Goal: Answer question/provide support: Share knowledge or assist other users

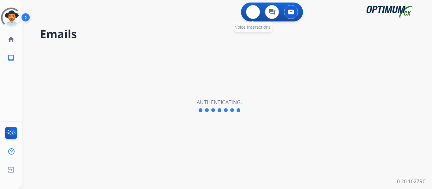
click at [260, 14] on div "0 Voice Interactions" at bounding box center [252, 12] width 19 height 14
click at [256, 14] on button at bounding box center [253, 12] width 14 height 14
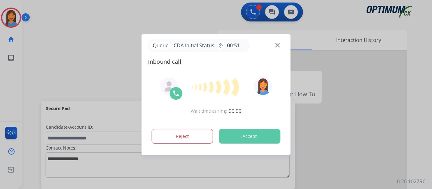
click at [36, 71] on div at bounding box center [216, 94] width 432 height 189
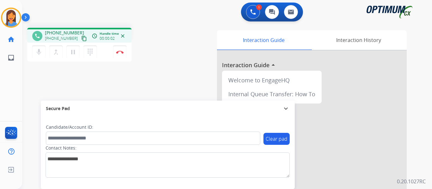
click at [81, 39] on mat-icon "content_copy" at bounding box center [84, 39] width 6 height 6
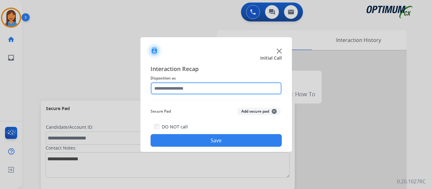
click at [194, 89] on input "text" at bounding box center [215, 88] width 131 height 13
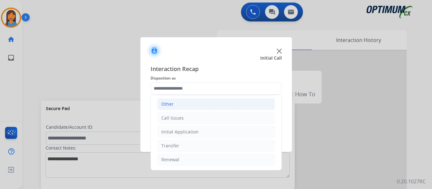
click at [179, 121] on div "Call Issues" at bounding box center [172, 118] width 22 height 6
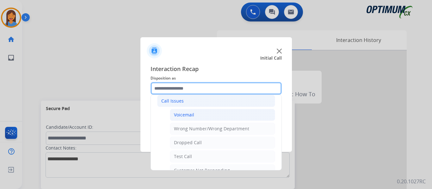
scroll to position [75, 0]
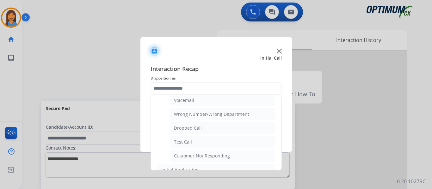
click at [193, 126] on div "Dropped Call" at bounding box center [188, 128] width 28 height 6
type input "**********"
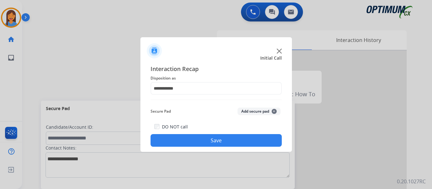
click at [201, 140] on button "Save" at bounding box center [215, 140] width 131 height 13
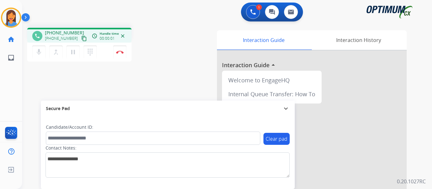
click at [81, 40] on mat-icon "content_copy" at bounding box center [84, 39] width 6 height 6
click at [119, 52] on img at bounding box center [120, 52] width 8 height 3
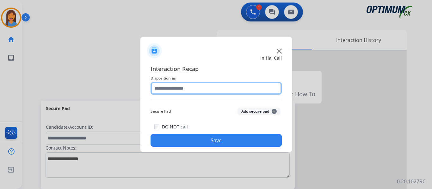
click at [193, 87] on input "text" at bounding box center [215, 88] width 131 height 13
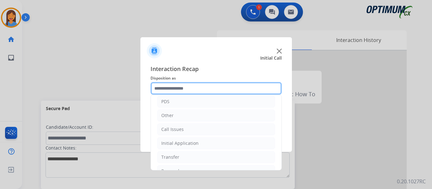
scroll to position [43, 0]
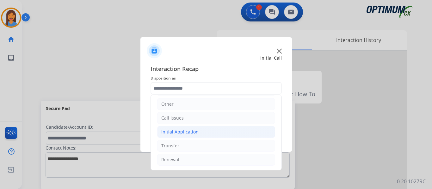
click at [192, 127] on li "Initial Application" at bounding box center [216, 132] width 118 height 12
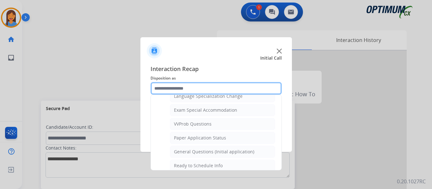
scroll to position [328, 0]
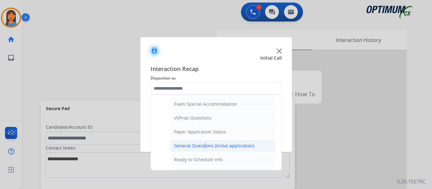
click at [203, 145] on div "General Questions (Initial application)" at bounding box center [214, 146] width 80 height 6
type input "**********"
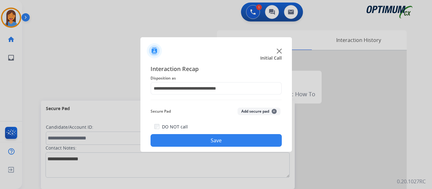
click at [205, 141] on button "Save" at bounding box center [215, 140] width 131 height 13
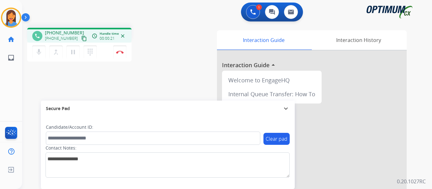
click at [81, 38] on mat-icon "content_copy" at bounding box center [84, 39] width 6 height 6
click at [174, 66] on div "phone [PHONE_NUMBER] [PHONE_NUMBER] content_copy access_time Call metrics Queue…" at bounding box center [219, 155] width 395 height 264
click at [120, 52] on img at bounding box center [120, 52] width 8 height 3
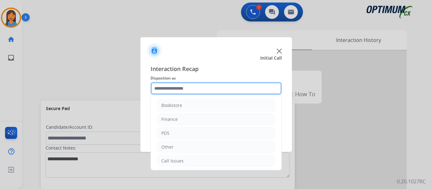
click at [186, 90] on input "text" at bounding box center [215, 88] width 131 height 13
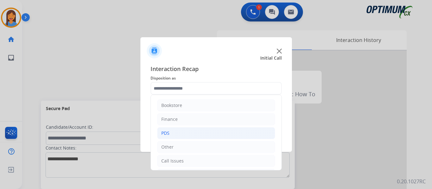
click at [169, 132] on li "PDS" at bounding box center [216, 133] width 118 height 12
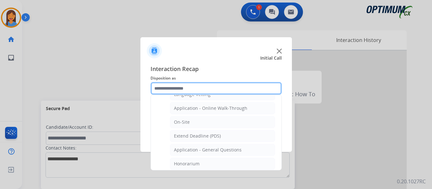
scroll to position [158, 0]
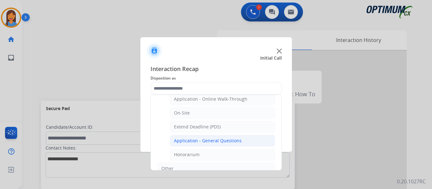
click at [200, 141] on div "Application - General Questions" at bounding box center [208, 141] width 68 height 6
type input "**********"
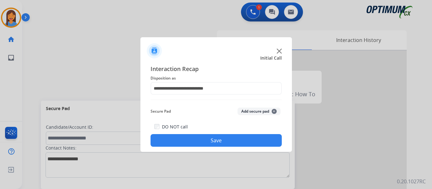
click at [203, 144] on button "Save" at bounding box center [215, 140] width 131 height 13
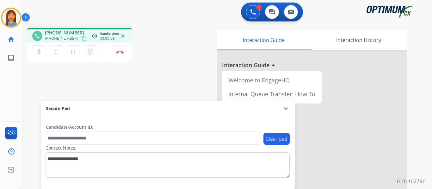
click at [81, 36] on mat-icon "content_copy" at bounding box center [84, 39] width 6 height 6
click at [122, 55] on button "Disconnect" at bounding box center [119, 52] width 13 height 13
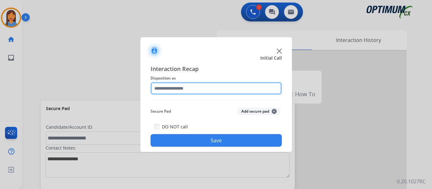
click at [180, 90] on input "text" at bounding box center [215, 88] width 131 height 13
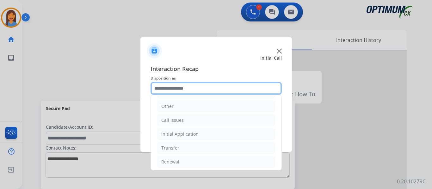
scroll to position [43, 0]
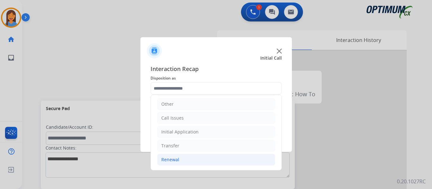
click at [177, 160] on div "Renewal" at bounding box center [170, 160] width 18 height 6
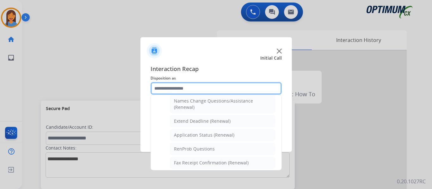
scroll to position [169, 0]
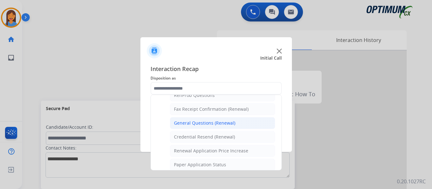
click at [197, 122] on div "General Questions (Renewal)" at bounding box center [204, 123] width 61 height 6
type input "**********"
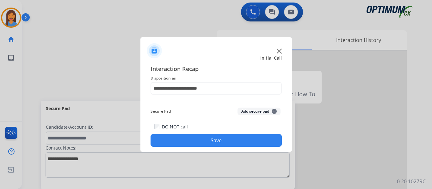
click at [205, 140] on button "Save" at bounding box center [215, 140] width 131 height 13
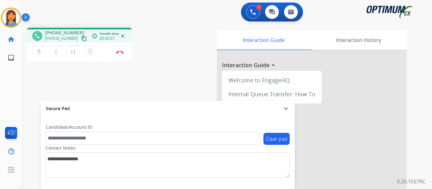
click at [81, 38] on mat-icon "content_copy" at bounding box center [84, 39] width 6 height 6
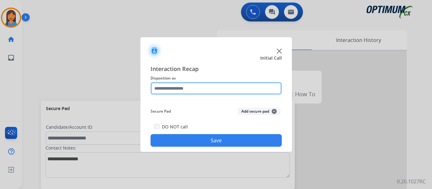
click at [181, 92] on input "text" at bounding box center [215, 88] width 131 height 13
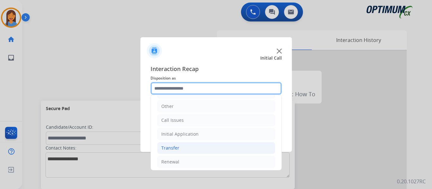
scroll to position [43, 0]
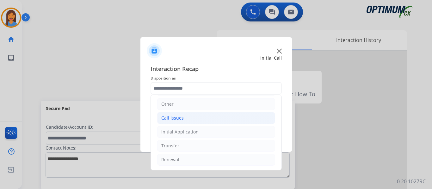
click at [189, 119] on li "Call Issues" at bounding box center [216, 118] width 118 height 12
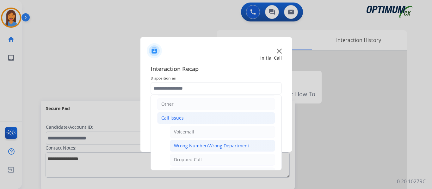
click at [209, 151] on li "Wrong Number/Wrong Department" at bounding box center [222, 146] width 105 height 12
type input "**********"
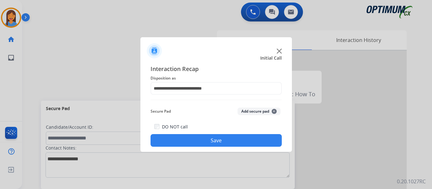
click at [231, 139] on button "Save" at bounding box center [215, 140] width 131 height 13
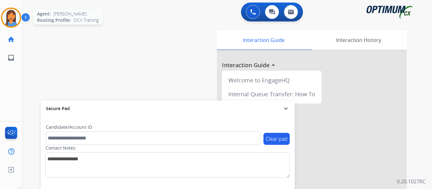
click at [15, 17] on img at bounding box center [11, 18] width 18 height 18
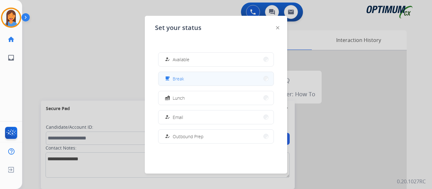
click at [193, 77] on button "free_breakfast Break" at bounding box center [215, 79] width 115 height 14
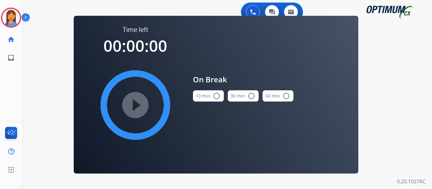
click at [205, 99] on button "10 min radio_button_unchecked" at bounding box center [208, 95] width 31 height 11
click at [132, 102] on mat-icon "play_circle_filled" at bounding box center [136, 105] width 8 height 8
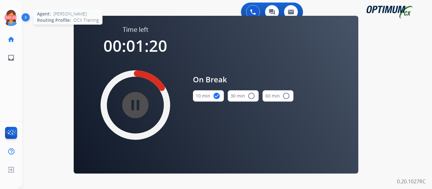
click at [8, 12] on icon at bounding box center [11, 18] width 21 height 21
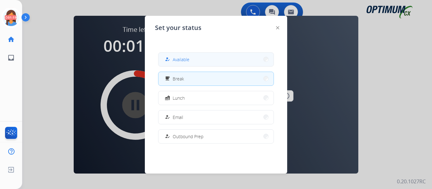
click at [169, 63] on div "how_to_reg" at bounding box center [167, 60] width 9 height 8
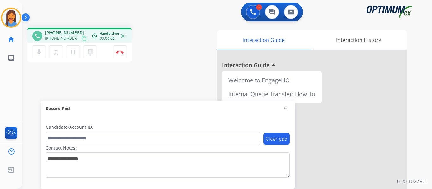
click at [81, 40] on mat-icon "content_copy" at bounding box center [84, 39] width 6 height 6
click at [122, 52] on img at bounding box center [120, 52] width 8 height 3
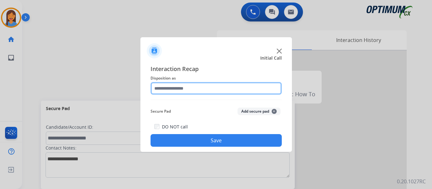
click at [201, 90] on input "text" at bounding box center [215, 88] width 131 height 13
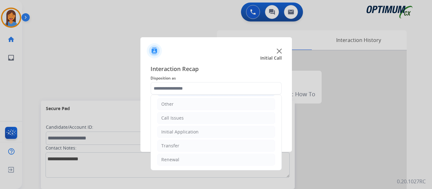
click at [184, 131] on div "Initial Application" at bounding box center [179, 132] width 37 height 6
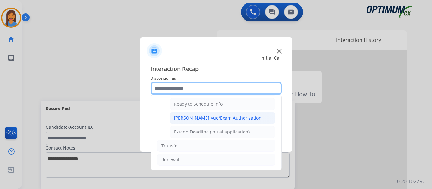
scroll to position [352, 0]
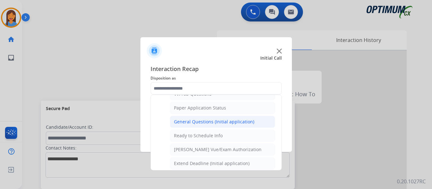
click at [203, 124] on div "General Questions (Initial application)" at bounding box center [214, 122] width 80 height 6
type input "**********"
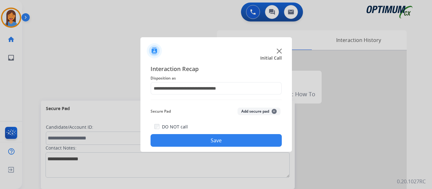
click at [209, 142] on button "Save" at bounding box center [215, 140] width 131 height 13
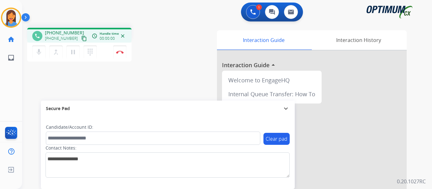
click at [81, 39] on mat-icon "content_copy" at bounding box center [84, 39] width 6 height 6
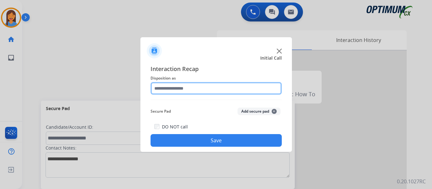
click at [172, 89] on input "text" at bounding box center [215, 88] width 131 height 13
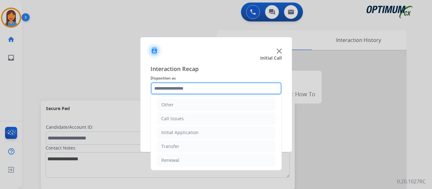
scroll to position [43, 0]
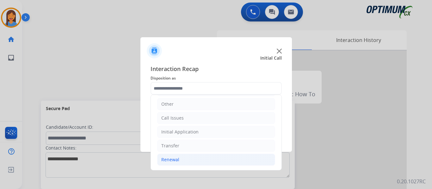
click at [172, 158] on div "Renewal" at bounding box center [170, 160] width 18 height 6
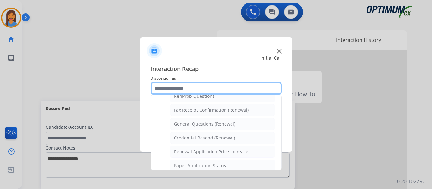
scroll to position [169, 0]
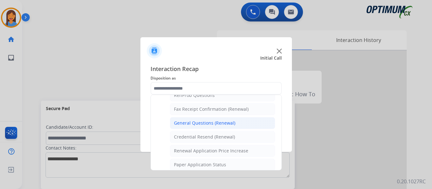
click at [200, 125] on div "General Questions (Renewal)" at bounding box center [204, 123] width 61 height 6
type input "**********"
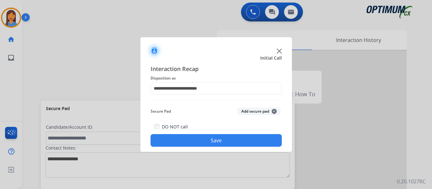
click at [206, 140] on button "Save" at bounding box center [215, 140] width 131 height 13
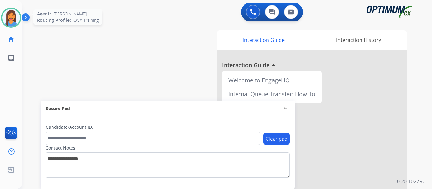
click at [15, 14] on img at bounding box center [11, 18] width 18 height 18
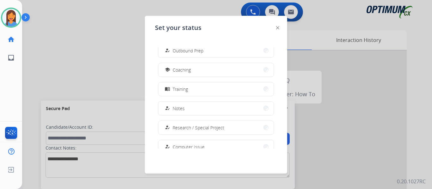
scroll to position [95, 0]
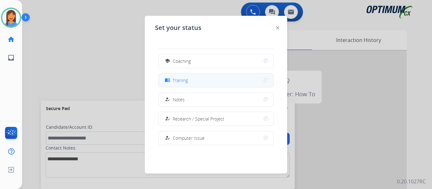
click at [188, 77] on span "Training" at bounding box center [180, 80] width 15 height 7
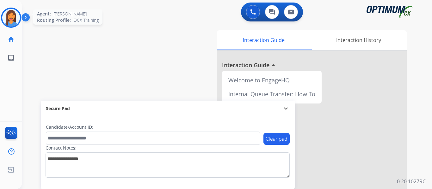
click at [12, 15] on img at bounding box center [11, 18] width 18 height 18
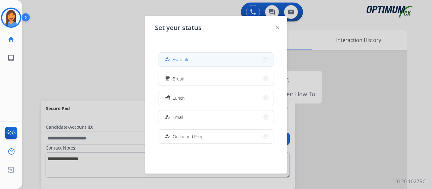
click at [185, 62] on span "Available" at bounding box center [181, 59] width 17 height 7
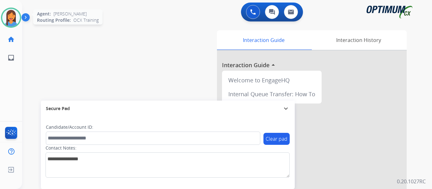
click at [9, 19] on img at bounding box center [11, 18] width 18 height 18
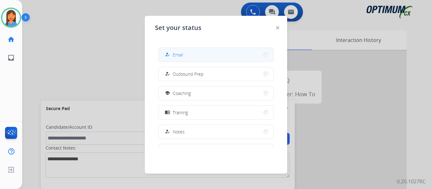
scroll to position [63, 0]
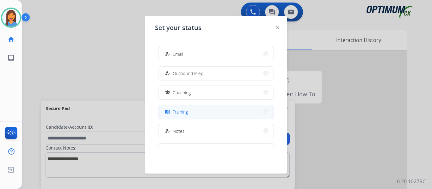
click at [190, 110] on button "menu_book Training" at bounding box center [215, 112] width 115 height 14
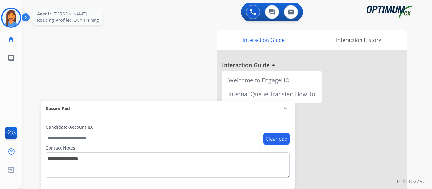
click at [11, 20] on img at bounding box center [11, 18] width 18 height 18
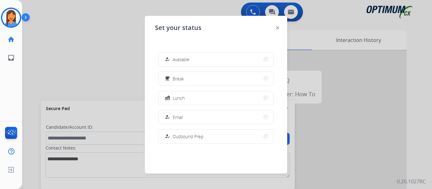
click at [192, 59] on button "how_to_reg Available" at bounding box center [215, 60] width 115 height 14
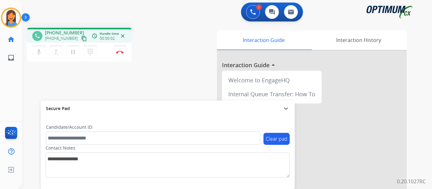
click at [81, 38] on mat-icon "content_copy" at bounding box center [84, 39] width 6 height 6
click at [120, 54] on button "Disconnect" at bounding box center [119, 52] width 13 height 13
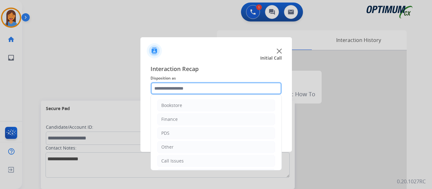
click at [193, 86] on input "text" at bounding box center [215, 88] width 131 height 13
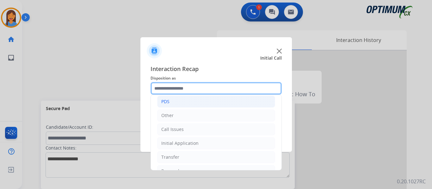
scroll to position [0, 0]
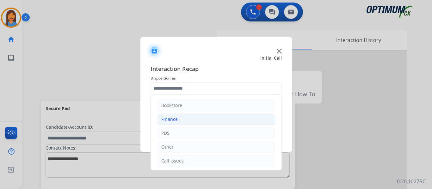
click at [181, 122] on li "Finance" at bounding box center [216, 119] width 118 height 12
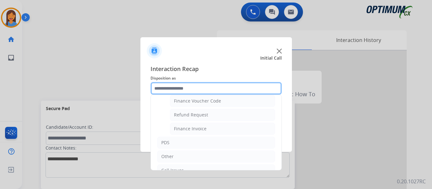
scroll to position [32, 0]
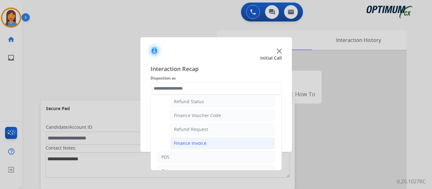
click at [192, 141] on div "Finance Invoice" at bounding box center [190, 143] width 33 height 6
type input "**********"
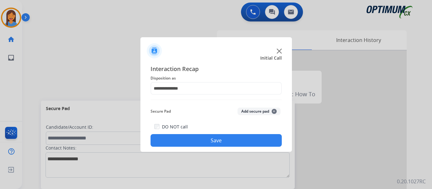
click at [191, 138] on button "Save" at bounding box center [215, 140] width 131 height 13
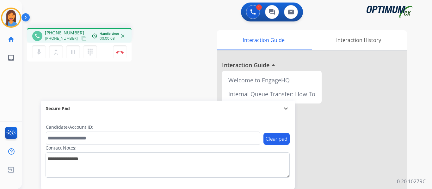
click at [81, 40] on mat-icon "content_copy" at bounding box center [84, 39] width 6 height 6
click at [120, 51] on img at bounding box center [120, 52] width 8 height 3
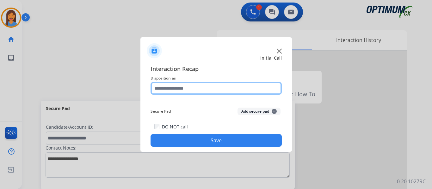
click at [191, 86] on input "text" at bounding box center [215, 88] width 131 height 13
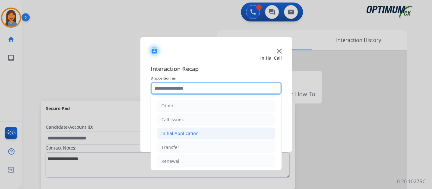
scroll to position [43, 0]
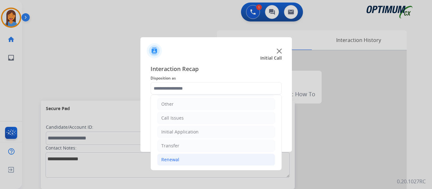
click at [170, 161] on div "Renewal" at bounding box center [170, 160] width 18 height 6
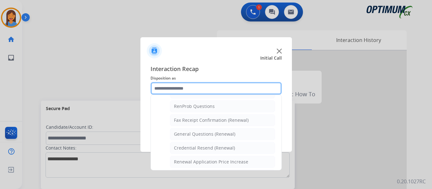
scroll to position [169, 0]
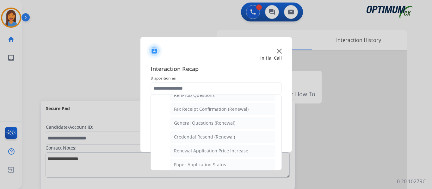
click at [200, 127] on li "General Questions (Renewal)" at bounding box center [222, 123] width 105 height 12
type input "**********"
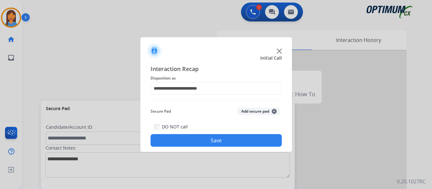
click at [209, 142] on button "Save" at bounding box center [215, 140] width 131 height 13
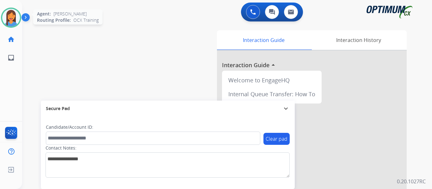
click at [9, 17] on img at bounding box center [11, 18] width 18 height 18
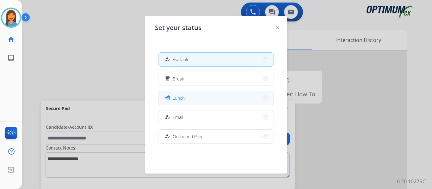
click at [184, 98] on span "Lunch" at bounding box center [179, 98] width 12 height 7
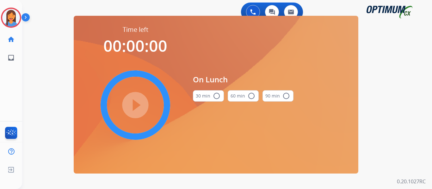
click at [211, 97] on button "30 min radio_button_unchecked" at bounding box center [208, 95] width 31 height 11
click at [139, 103] on mat-icon "play_circle_filled" at bounding box center [136, 105] width 8 height 8
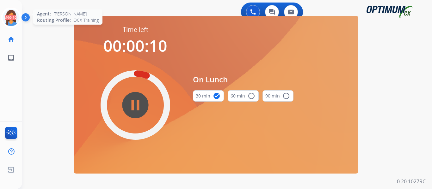
click at [10, 22] on icon at bounding box center [11, 18] width 21 height 21
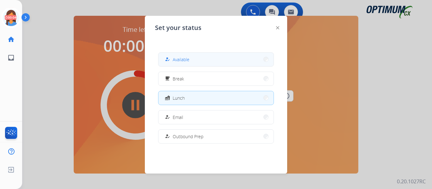
click at [175, 59] on span "Available" at bounding box center [181, 59] width 17 height 7
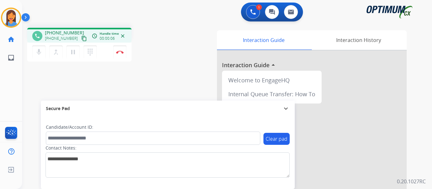
click at [81, 39] on mat-icon "content_copy" at bounding box center [84, 39] width 6 height 6
click at [119, 54] on button "Disconnect" at bounding box center [119, 52] width 13 height 13
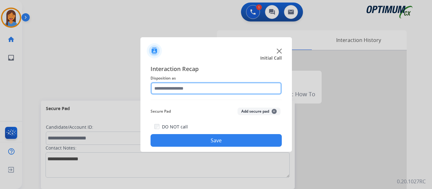
click at [190, 90] on input "text" at bounding box center [215, 88] width 131 height 13
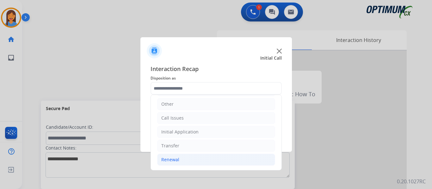
click at [175, 160] on div "Renewal" at bounding box center [170, 160] width 18 height 6
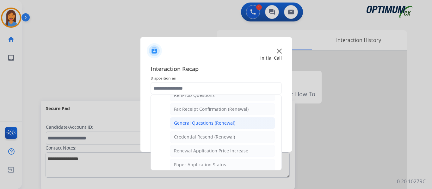
click at [212, 122] on div "General Questions (Renewal)" at bounding box center [204, 123] width 61 height 6
type input "**********"
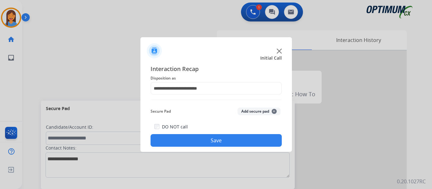
click at [215, 139] on button "Save" at bounding box center [215, 140] width 131 height 13
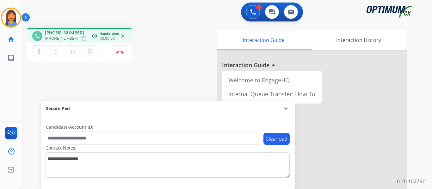
click at [81, 40] on mat-icon "content_copy" at bounding box center [84, 39] width 6 height 6
click at [178, 79] on div "phone [PHONE_NUMBER] [PHONE_NUMBER] content_copy access_time Call metrics Queue…" at bounding box center [219, 155] width 395 height 264
click at [120, 54] on button "Disconnect" at bounding box center [119, 52] width 13 height 13
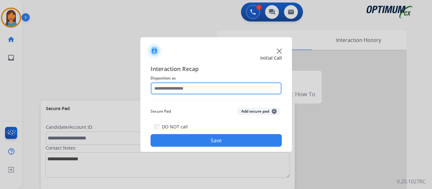
click at [199, 86] on input "text" at bounding box center [215, 88] width 131 height 13
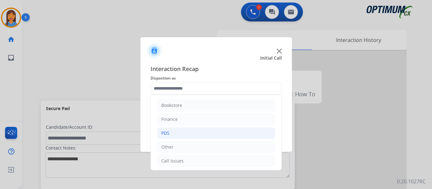
click at [179, 132] on li "PDS" at bounding box center [216, 133] width 118 height 12
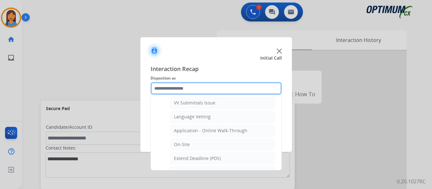
scroll to position [158, 0]
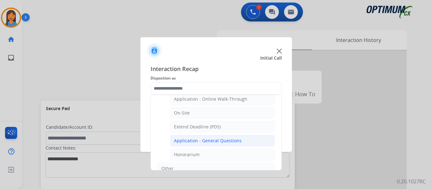
click at [205, 142] on div "Application - General Questions" at bounding box center [208, 141] width 68 height 6
type input "**********"
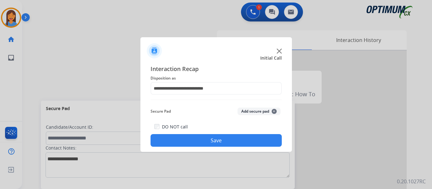
click at [205, 142] on button "Save" at bounding box center [215, 140] width 131 height 13
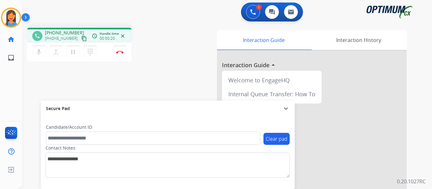
click at [81, 38] on mat-icon "content_copy" at bounding box center [84, 39] width 6 height 6
click at [186, 93] on div "Interaction Guide Interaction History Interaction Guide arrow_drop_up Welcome t…" at bounding box center [296, 158] width 221 height 256
click at [121, 52] on img at bounding box center [120, 52] width 8 height 3
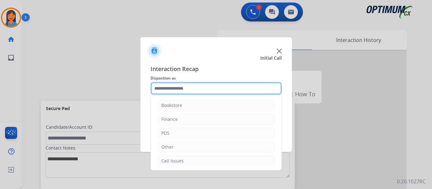
click at [180, 86] on input "text" at bounding box center [215, 88] width 131 height 13
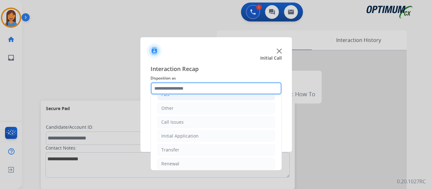
scroll to position [43, 0]
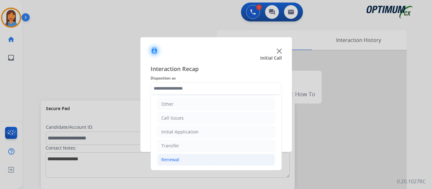
click at [175, 158] on div "Renewal" at bounding box center [170, 160] width 18 height 6
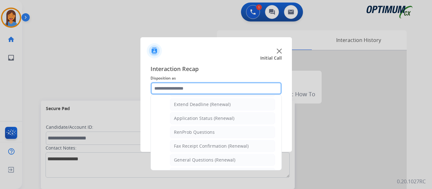
scroll to position [138, 0]
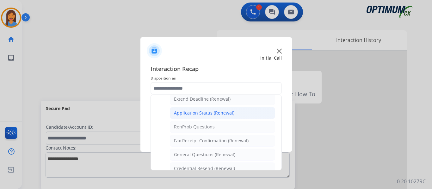
click at [195, 114] on div "Application Status (Renewal)" at bounding box center [204, 113] width 60 height 6
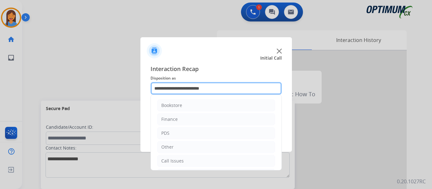
click at [194, 89] on input "**********" at bounding box center [215, 88] width 131 height 13
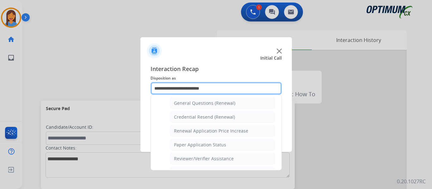
scroll to position [190, 0]
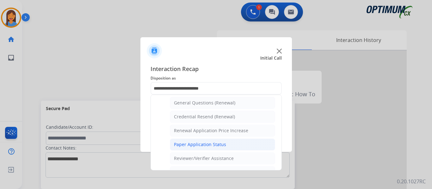
click at [193, 145] on div "Paper Application Status" at bounding box center [200, 145] width 52 height 6
type input "**********"
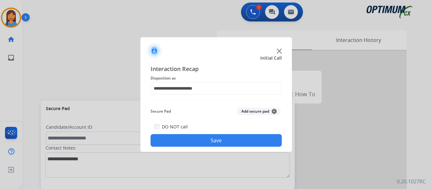
click at [196, 141] on button "Save" at bounding box center [215, 140] width 131 height 13
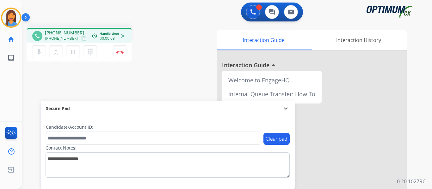
click at [81, 40] on mat-icon "content_copy" at bounding box center [84, 39] width 6 height 6
click at [119, 52] on img at bounding box center [120, 52] width 8 height 3
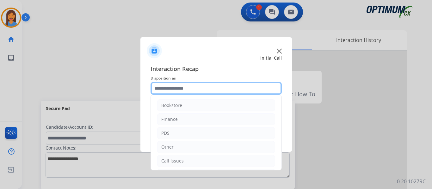
click at [174, 89] on input "text" at bounding box center [215, 88] width 131 height 13
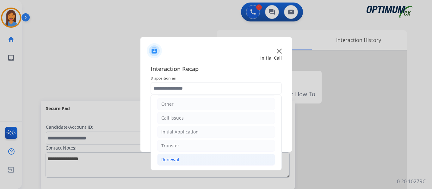
click at [176, 159] on div "Renewal" at bounding box center [170, 160] width 18 height 6
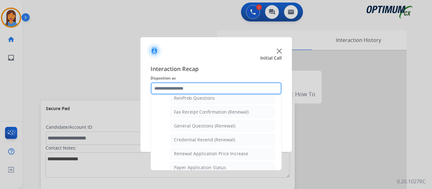
scroll to position [169, 0]
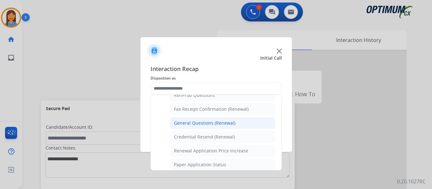
click at [201, 123] on div "General Questions (Renewal)" at bounding box center [204, 123] width 61 height 6
type input "**********"
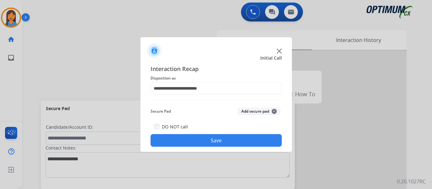
click at [209, 141] on button "Save" at bounding box center [215, 140] width 131 height 13
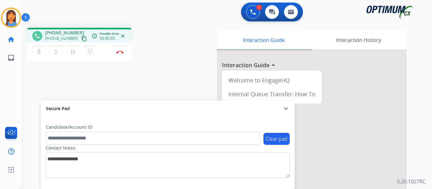
click at [81, 39] on mat-icon "content_copy" at bounding box center [84, 39] width 6 height 6
click at [120, 50] on button "Disconnect" at bounding box center [119, 52] width 13 height 13
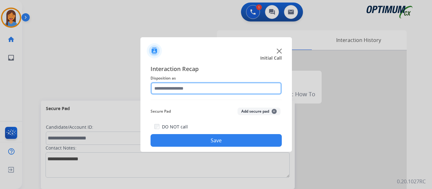
click at [188, 87] on input "text" at bounding box center [215, 88] width 131 height 13
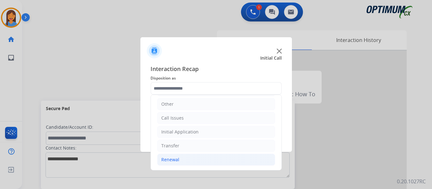
click at [170, 165] on li "Renewal" at bounding box center [216, 160] width 118 height 12
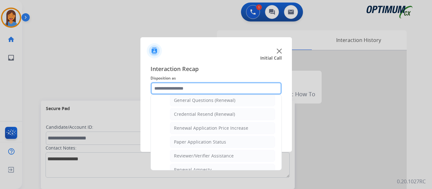
scroll to position [201, 0]
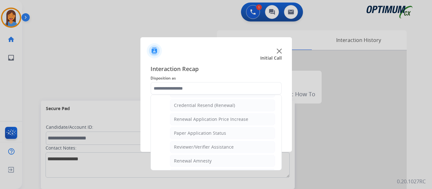
click at [197, 148] on div "Reviewer/Verifier Assistance" at bounding box center [204, 147] width 60 height 6
type input "**********"
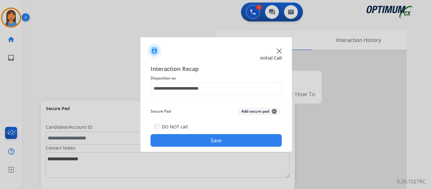
click at [208, 138] on button "Save" at bounding box center [215, 140] width 131 height 13
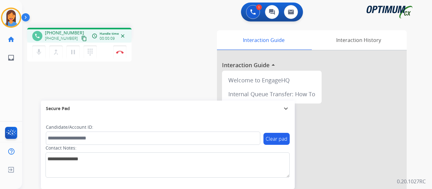
click at [81, 38] on mat-icon "content_copy" at bounding box center [84, 39] width 6 height 6
click at [119, 52] on img at bounding box center [120, 52] width 8 height 3
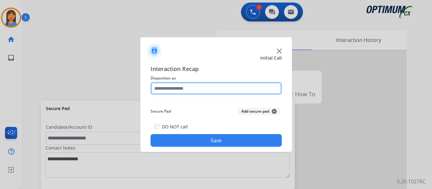
click at [196, 92] on input "text" at bounding box center [215, 88] width 131 height 13
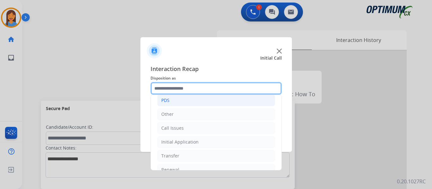
scroll to position [43, 0]
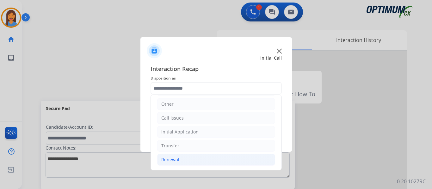
click at [171, 159] on div "Renewal" at bounding box center [170, 160] width 18 height 6
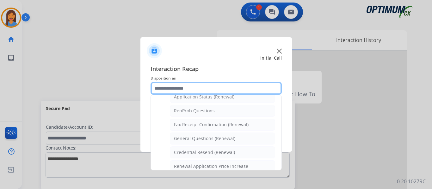
scroll to position [169, 0]
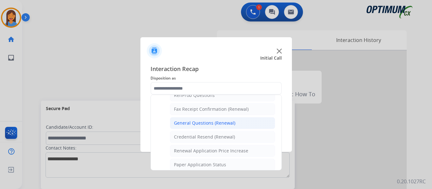
click at [200, 126] on div "General Questions (Renewal)" at bounding box center [204, 123] width 61 height 6
type input "**********"
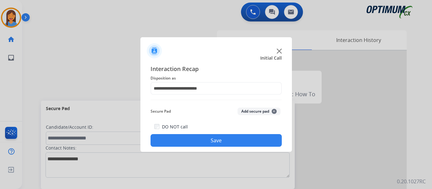
click at [208, 139] on button "Save" at bounding box center [215, 140] width 131 height 13
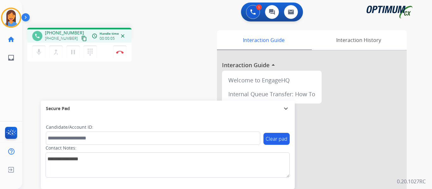
click at [81, 37] on mat-icon "content_copy" at bounding box center [84, 39] width 6 height 6
click at [120, 51] on img at bounding box center [120, 52] width 8 height 3
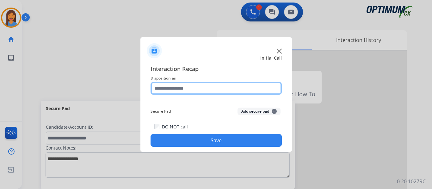
click at [181, 91] on input "text" at bounding box center [215, 88] width 131 height 13
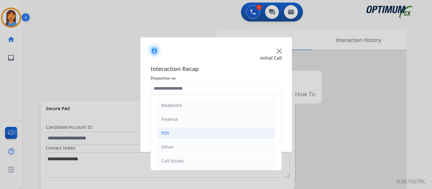
click at [170, 132] on li "PDS" at bounding box center [216, 133] width 118 height 12
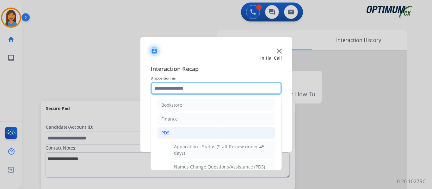
scroll to position [0, 0]
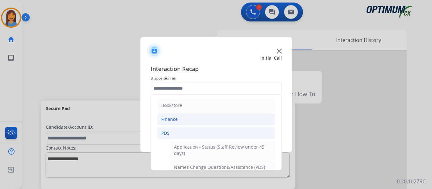
click at [185, 123] on li "Finance" at bounding box center [216, 119] width 118 height 12
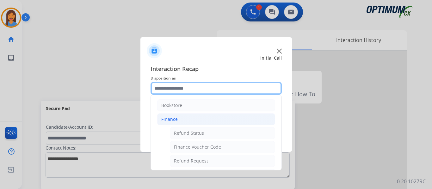
scroll to position [32, 0]
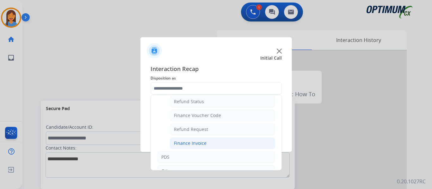
click at [200, 143] on div "Finance Invoice" at bounding box center [190, 143] width 33 height 6
type input "**********"
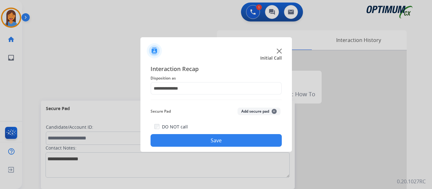
click at [209, 143] on button "Save" at bounding box center [215, 140] width 131 height 13
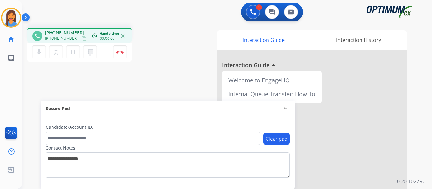
click at [81, 39] on mat-icon "content_copy" at bounding box center [84, 39] width 6 height 6
click at [121, 53] on img at bounding box center [120, 52] width 8 height 3
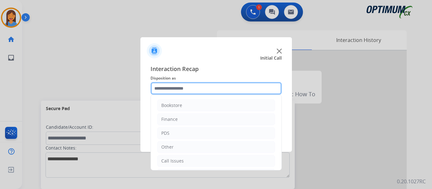
click at [198, 91] on input "text" at bounding box center [215, 88] width 131 height 13
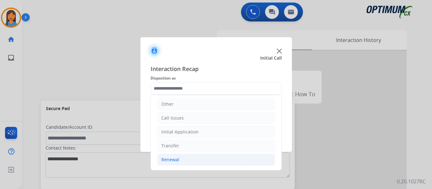
click at [175, 159] on div "Renewal" at bounding box center [170, 160] width 18 height 6
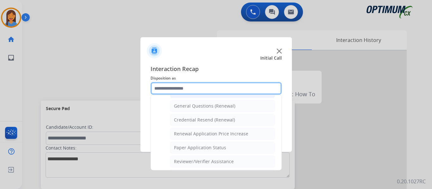
scroll to position [201, 0]
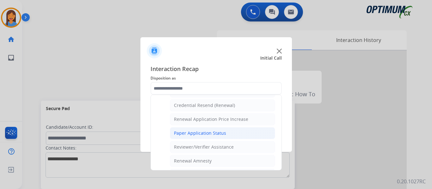
click at [199, 136] on div "Paper Application Status" at bounding box center [200, 133] width 52 height 6
type input "**********"
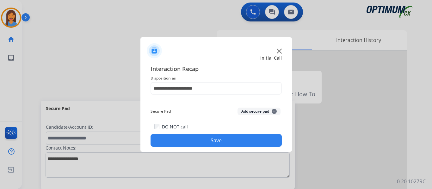
click at [199, 136] on button "Save" at bounding box center [215, 140] width 131 height 13
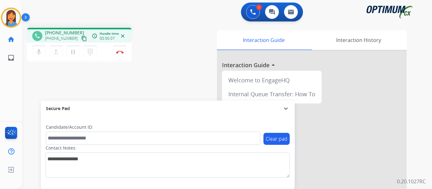
click at [81, 38] on mat-icon "content_copy" at bounding box center [84, 39] width 6 height 6
click at [121, 52] on img at bounding box center [120, 52] width 8 height 3
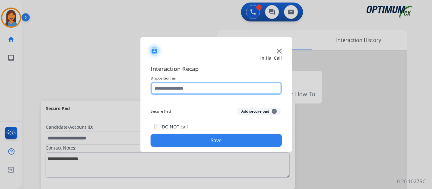
click at [180, 89] on input "text" at bounding box center [215, 88] width 131 height 13
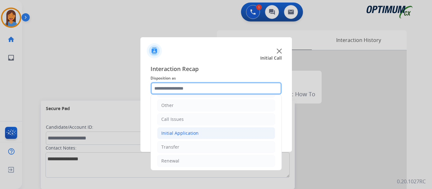
scroll to position [43, 0]
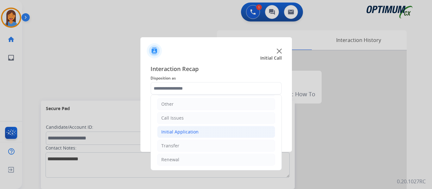
click at [185, 132] on div "Initial Application" at bounding box center [179, 132] width 37 height 6
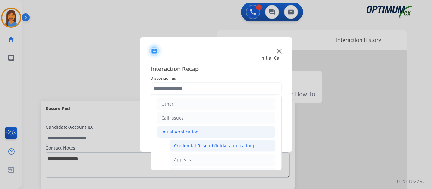
click at [191, 146] on div "Credential Resend (Initial application)" at bounding box center [214, 146] width 80 height 6
type input "**********"
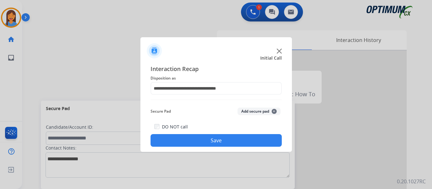
click at [194, 140] on button "Save" at bounding box center [215, 140] width 131 height 13
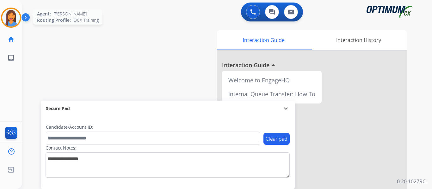
drag, startPoint x: 12, startPoint y: 20, endPoint x: 21, endPoint y: 25, distance: 9.7
click at [12, 20] on img at bounding box center [11, 18] width 18 height 18
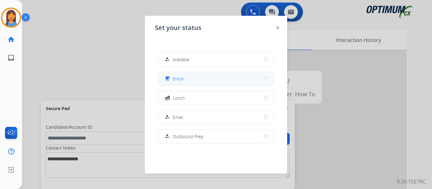
click at [193, 78] on button "free_breakfast Break" at bounding box center [215, 79] width 115 height 14
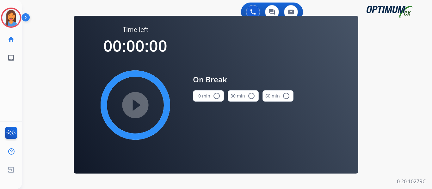
click at [213, 98] on mat-icon "radio_button_unchecked" at bounding box center [217, 96] width 8 height 8
click at [139, 107] on mat-icon "play_circle_filled" at bounding box center [136, 105] width 8 height 8
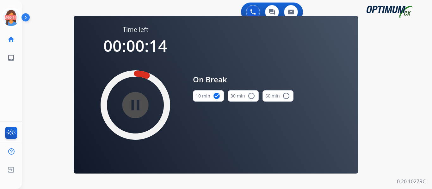
drag, startPoint x: 7, startPoint y: 16, endPoint x: 25, endPoint y: 17, distance: 17.4
click at [7, 16] on icon at bounding box center [11, 18] width 21 height 21
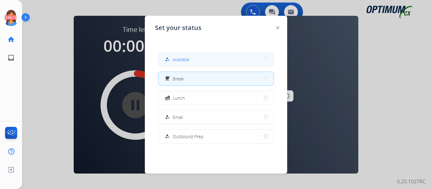
click at [236, 59] on button "how_to_reg Available" at bounding box center [215, 60] width 115 height 14
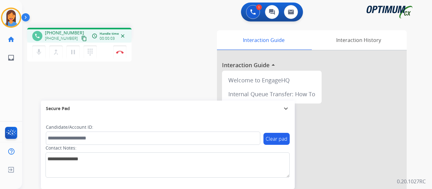
click at [81, 37] on mat-icon "content_copy" at bounding box center [84, 39] width 6 height 6
click at [172, 55] on div "phone [PHONE_NUMBER] [PHONE_NUMBER] content_copy access_time Call metrics Queue…" at bounding box center [105, 46] width 156 height 36
click at [119, 53] on img at bounding box center [120, 52] width 8 height 3
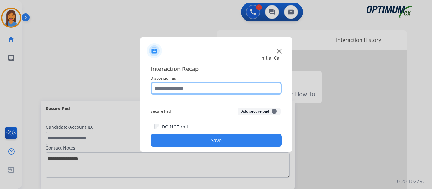
click at [182, 88] on input "text" at bounding box center [215, 88] width 131 height 13
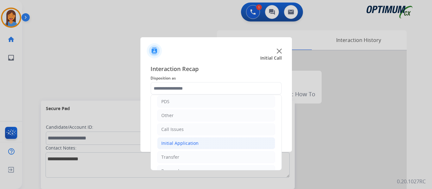
click at [185, 143] on div "Initial Application" at bounding box center [179, 143] width 37 height 6
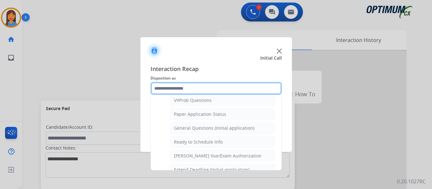
scroll to position [348, 0]
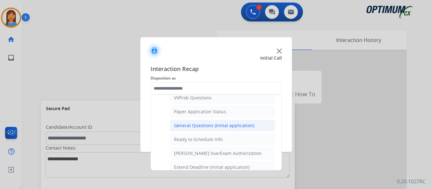
click at [197, 125] on div "General Questions (Initial application)" at bounding box center [214, 126] width 80 height 6
type input "**********"
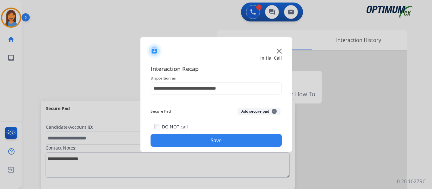
click at [201, 140] on button "Save" at bounding box center [215, 140] width 131 height 13
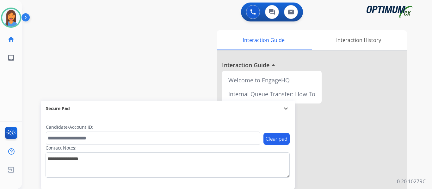
click at [16, 86] on div "[PERSON_NAME] Available Edit Avatar Agent: [PERSON_NAME] Profile: OCX Training …" at bounding box center [11, 94] width 22 height 189
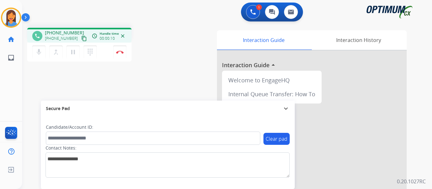
click at [81, 39] on mat-icon "content_copy" at bounding box center [84, 39] width 6 height 6
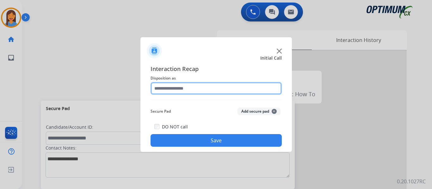
click at [190, 84] on input "text" at bounding box center [215, 88] width 131 height 13
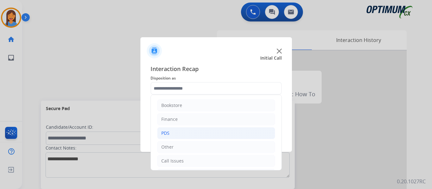
click at [166, 134] on div "PDS" at bounding box center [165, 133] width 8 height 6
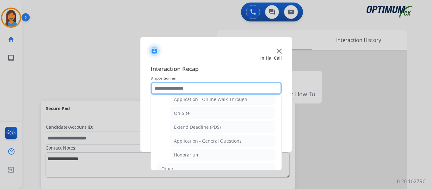
scroll to position [158, 0]
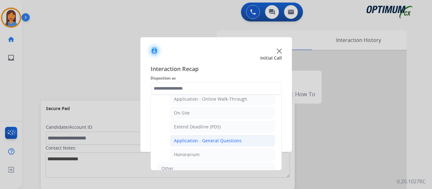
click at [200, 141] on div "Application - General Questions" at bounding box center [208, 141] width 68 height 6
type input "**********"
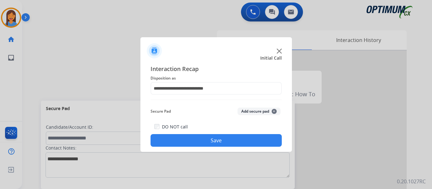
click at [204, 136] on button "Save" at bounding box center [215, 140] width 131 height 13
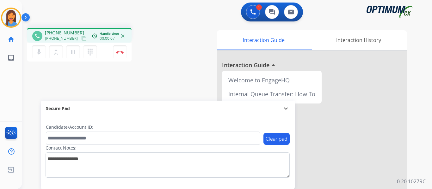
click at [81, 37] on mat-icon "content_copy" at bounding box center [84, 39] width 6 height 6
click at [182, 62] on div "phone [PHONE_NUMBER] [PHONE_NUMBER] content_copy access_time Call metrics Queue…" at bounding box center [105, 46] width 156 height 36
click at [121, 52] on img at bounding box center [120, 52] width 8 height 3
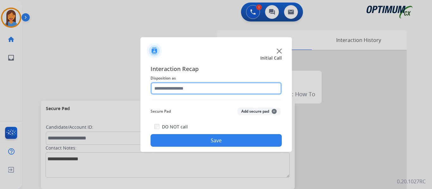
click at [171, 88] on input "text" at bounding box center [215, 88] width 131 height 13
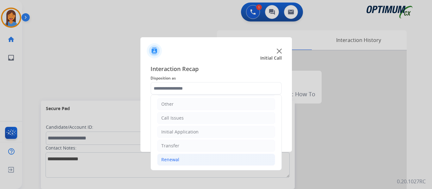
click at [179, 157] on li "Renewal" at bounding box center [216, 160] width 118 height 12
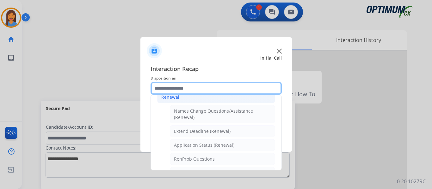
scroll to position [138, 0]
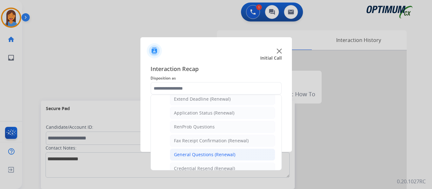
click at [212, 152] on div "General Questions (Renewal)" at bounding box center [204, 155] width 61 height 6
type input "**********"
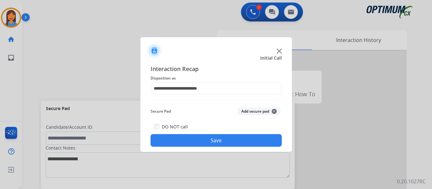
click at [220, 142] on button "Save" at bounding box center [215, 140] width 131 height 13
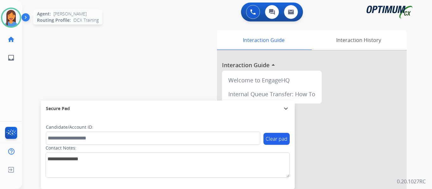
click at [10, 20] on img at bounding box center [11, 18] width 18 height 18
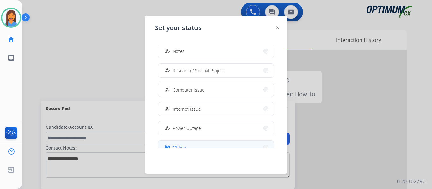
scroll to position [158, 0]
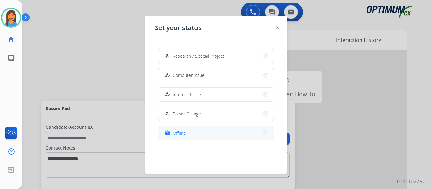
click at [167, 135] on mat-icon "work_off" at bounding box center [167, 133] width 5 height 5
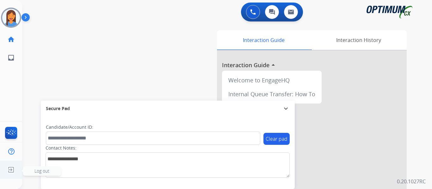
click at [11, 170] on img at bounding box center [10, 170] width 11 height 12
